Goal: Task Accomplishment & Management: Manage account settings

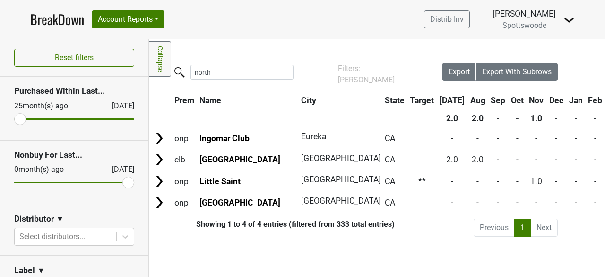
click at [571, 20] on img at bounding box center [569, 19] width 11 height 11
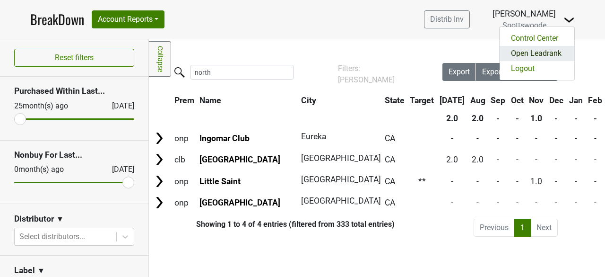
click at [531, 52] on link "Open Leadrank" at bounding box center [537, 53] width 75 height 15
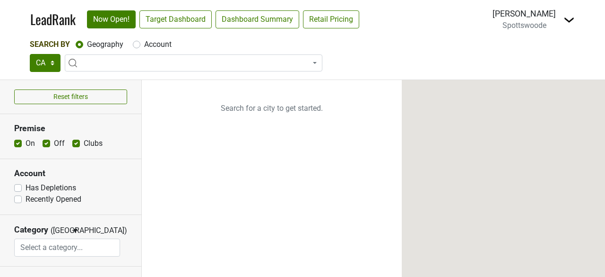
select select "CA"
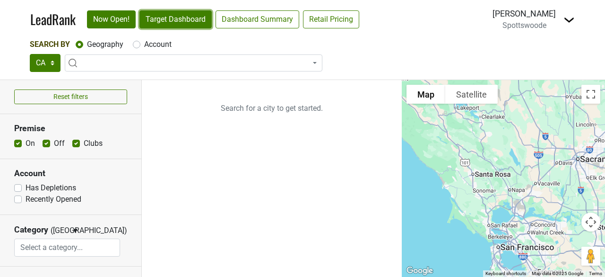
click at [187, 24] on link "Target Dashboard" at bounding box center [176, 19] width 72 height 18
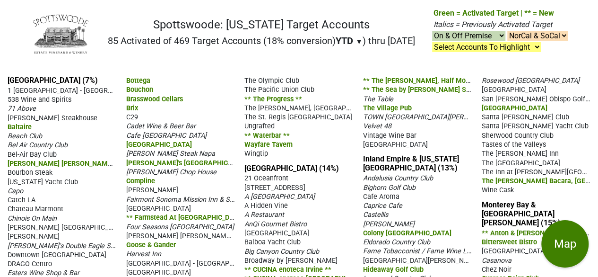
click at [356, 40] on span "▼" at bounding box center [359, 41] width 7 height 9
click at [351, 81] on div "LTM" at bounding box center [353, 80] width 35 height 21
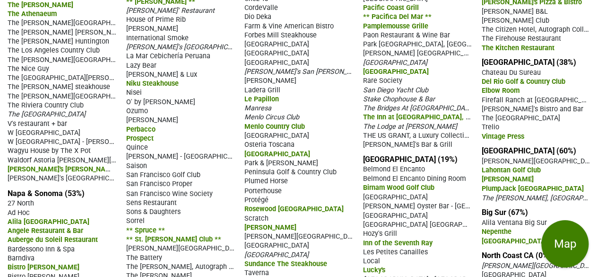
scroll to position [715, 0]
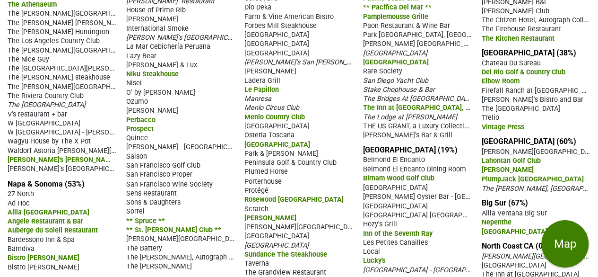
click at [445, 173] on span "Belmond El Encanto Dining Room" at bounding box center [414, 169] width 103 height 8
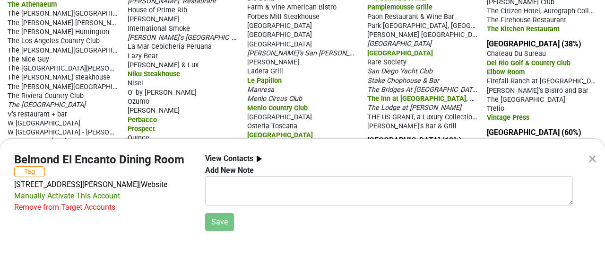
click at [104, 207] on div "Remove from Target Accounts" at bounding box center [64, 206] width 101 height 11
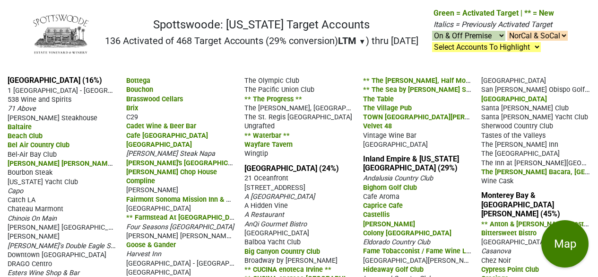
scroll to position [712, 0]
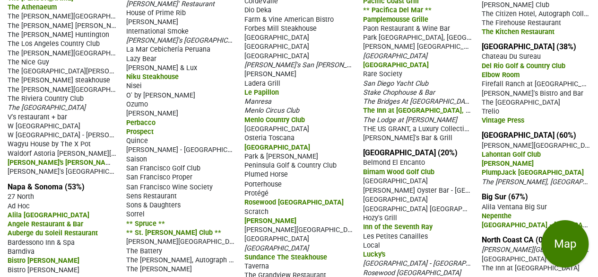
click at [451, 249] on div "Local" at bounding box center [417, 244] width 109 height 9
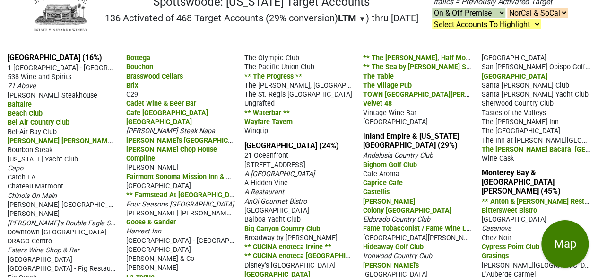
scroll to position [0, 0]
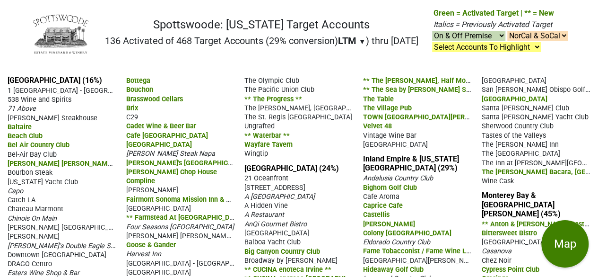
click at [539, 33] on select "NorCal & SoCal NorCal Only SoCal Only" at bounding box center [538, 36] width 61 height 10
select select "2"
click at [508, 31] on select "NorCal & SoCal NorCal Only SoCal Only" at bounding box center [538, 36] width 61 height 10
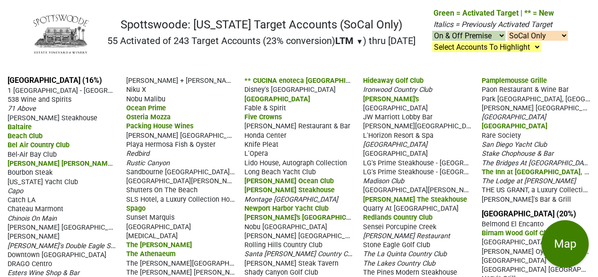
click at [494, 35] on select "On & Off Premise On Premise Off Premise Country Clubs Only" at bounding box center [468, 36] width 73 height 10
click at [520, 36] on select "NorCal & SoCal NorCal Only SoCal Only" at bounding box center [538, 36] width 61 height 10
select select "1"
click at [508, 31] on select "NorCal & SoCal NorCal Only SoCal Only" at bounding box center [538, 36] width 61 height 10
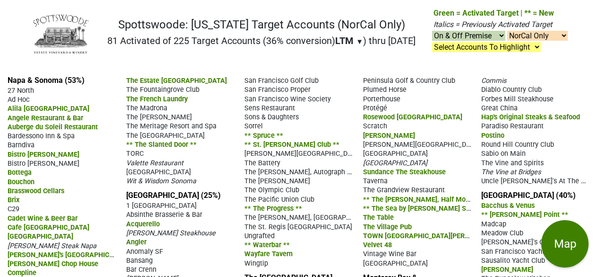
select select "1"
click at [479, 39] on select "On & Off Premise On Premise Off Premise Country Clubs Only" at bounding box center [468, 36] width 73 height 10
select select "off"
click at [432, 31] on select "On & Off Premise On Premise Off Premise Country Clubs Only" at bounding box center [468, 36] width 73 height 10
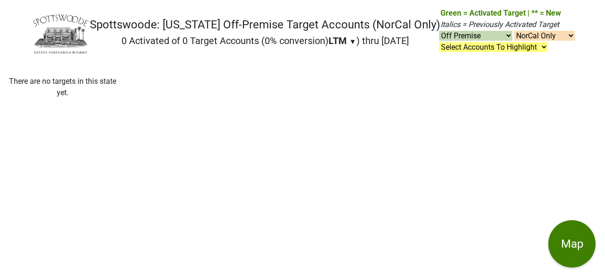
select select "off"
select select "1"
click at [489, 33] on select "On & Off Premise On Premise Off Premise Country Clubs Only" at bounding box center [475, 36] width 73 height 10
select select "club"
click at [439, 31] on select "On & Off Premise On Premise Off Premise Country Clubs Only" at bounding box center [475, 36] width 73 height 10
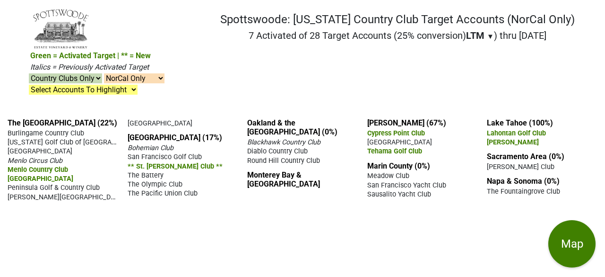
select select "club"
click at [165, 73] on select "NorCal & SoCal NorCal Only SoCal Only" at bounding box center [134, 78] width 61 height 10
select select "2"
click at [165, 73] on select "NorCal & SoCal NorCal Only SoCal Only" at bounding box center [134, 78] width 61 height 10
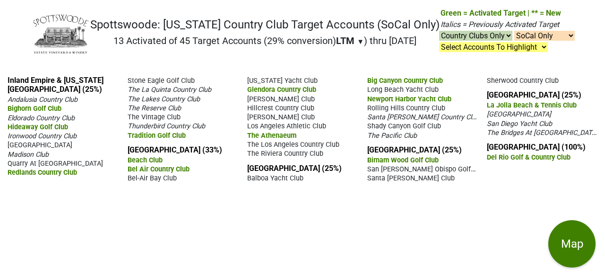
select select "club"
select select "2"
click at [505, 36] on select "On & Off Premise On Premise Off Premise Country Clubs Only" at bounding box center [475, 36] width 73 height 10
select select "on"
click at [439, 31] on select "On & Off Premise On Premise Off Premise Country Clubs Only" at bounding box center [475, 36] width 73 height 10
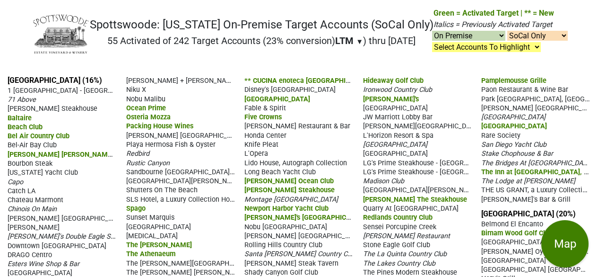
select select "on"
select select "2"
click at [319, 91] on span "Disney's Grand Californian Hotel & Spa" at bounding box center [290, 90] width 91 height 8
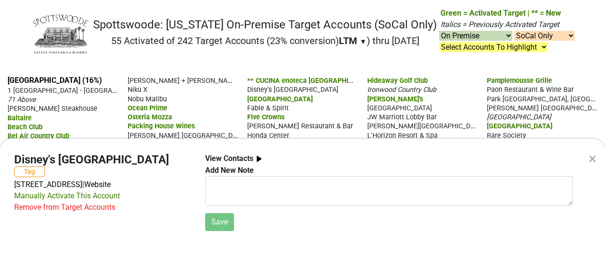
click at [70, 209] on div "Remove from Target Accounts" at bounding box center [64, 206] width 101 height 11
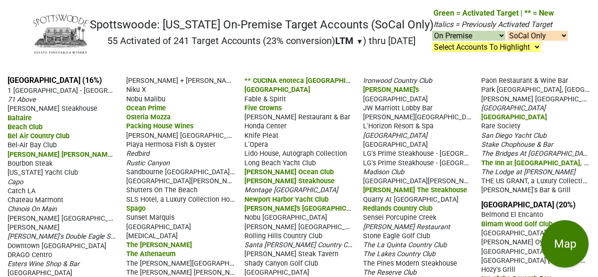
select select "on"
select select "2"
click at [413, 107] on span "JW Marriott Lobby Bar" at bounding box center [398, 108] width 70 height 8
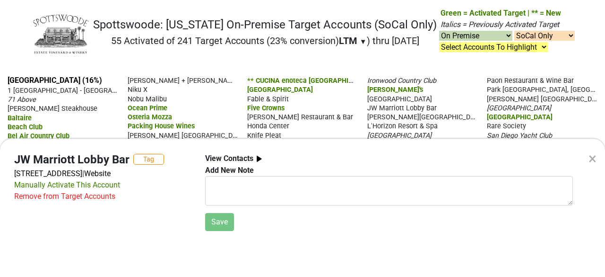
click at [77, 202] on div "Remove from Target Accounts" at bounding box center [64, 196] width 101 height 11
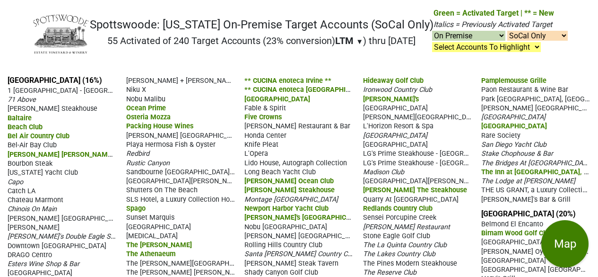
select select "on"
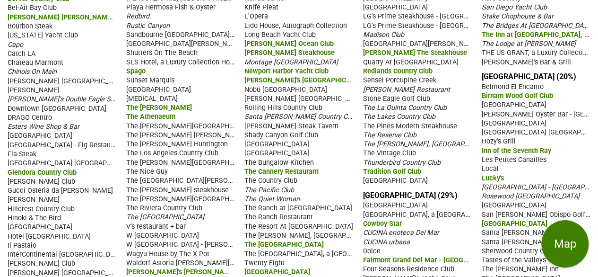
scroll to position [138, 0]
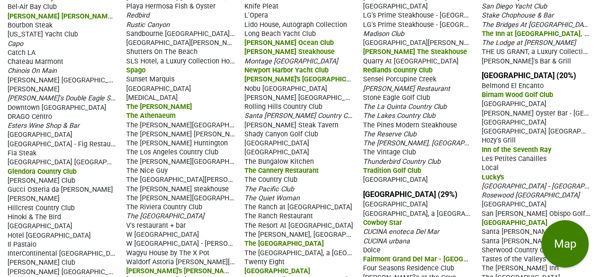
click at [338, 238] on div "The [GEOGRAPHIC_DATA]" at bounding box center [299, 242] width 109 height 9
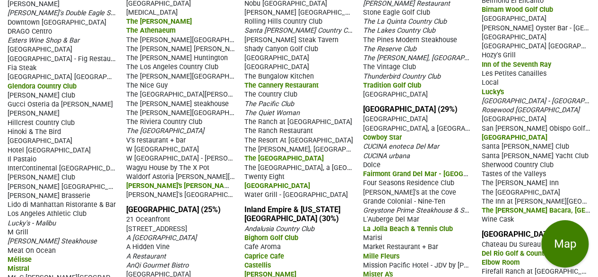
scroll to position [267, 0]
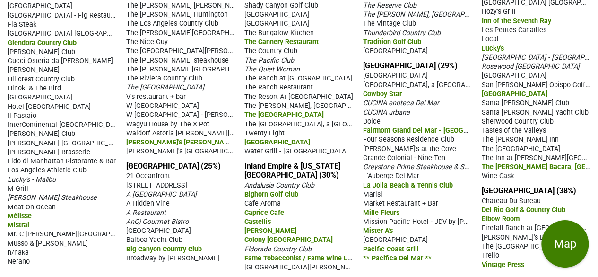
click at [340, 217] on div "Castellis" at bounding box center [299, 221] width 109 height 9
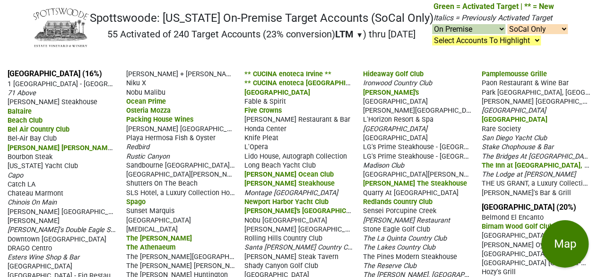
scroll to position [0, 0]
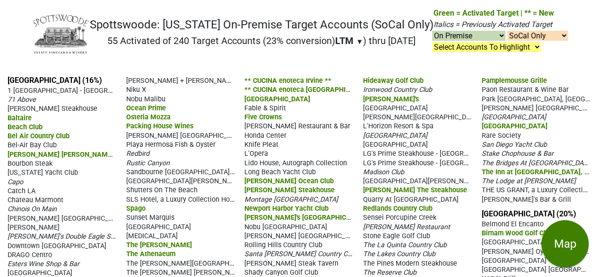
click at [534, 40] on select "NorCal & SoCal NorCal Only SoCal Only" at bounding box center [538, 36] width 61 height 10
select select "1"
click at [508, 31] on select "NorCal & SoCal NorCal Only SoCal Only" at bounding box center [538, 36] width 61 height 10
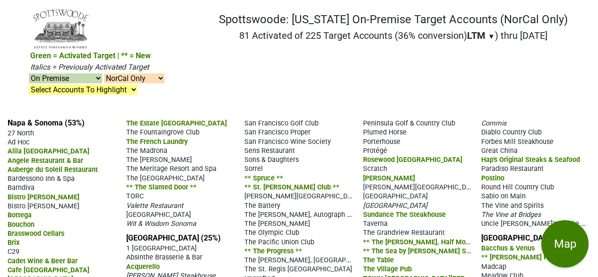
select select "on"
select select "1"
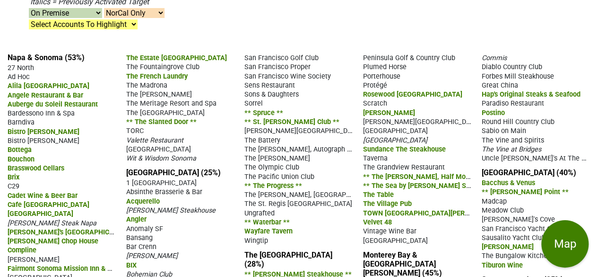
scroll to position [64, 0]
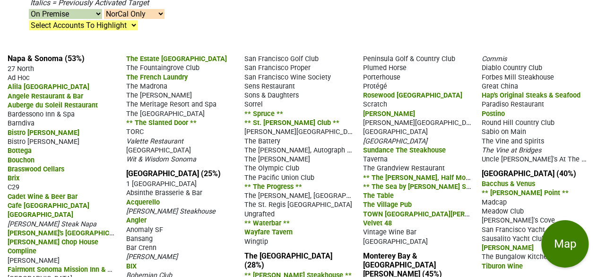
click at [441, 227] on div "Vintage Wine Bar" at bounding box center [417, 231] width 109 height 9
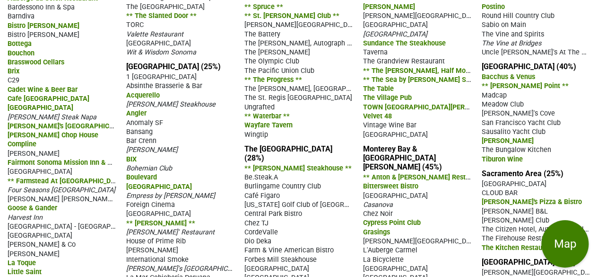
scroll to position [169, 0]
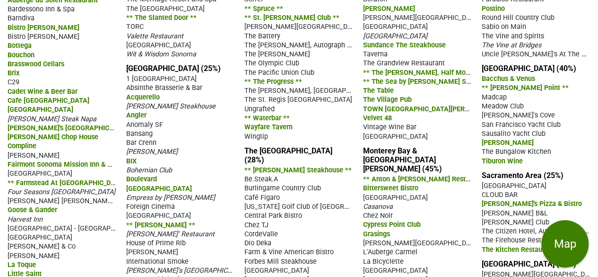
click at [441, 238] on div "[PERSON_NAME][GEOGRAPHIC_DATA]" at bounding box center [417, 242] width 109 height 9
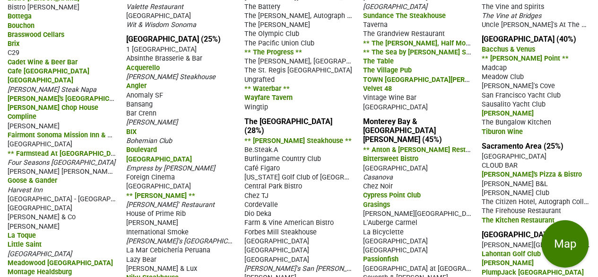
scroll to position [252, 0]
